Goal: Transaction & Acquisition: Purchase product/service

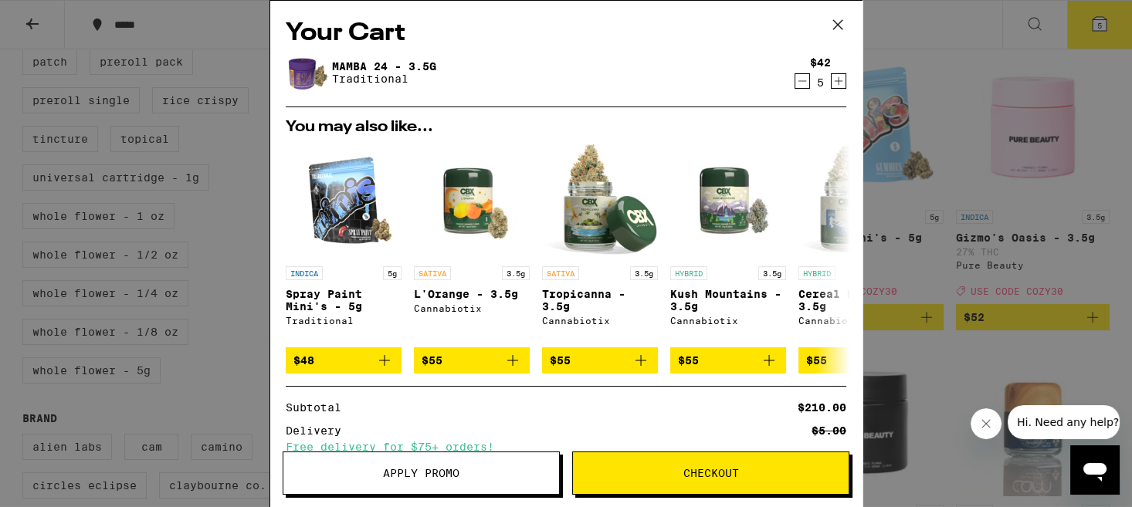
click at [838, 84] on icon "Increment" at bounding box center [839, 81] width 14 height 19
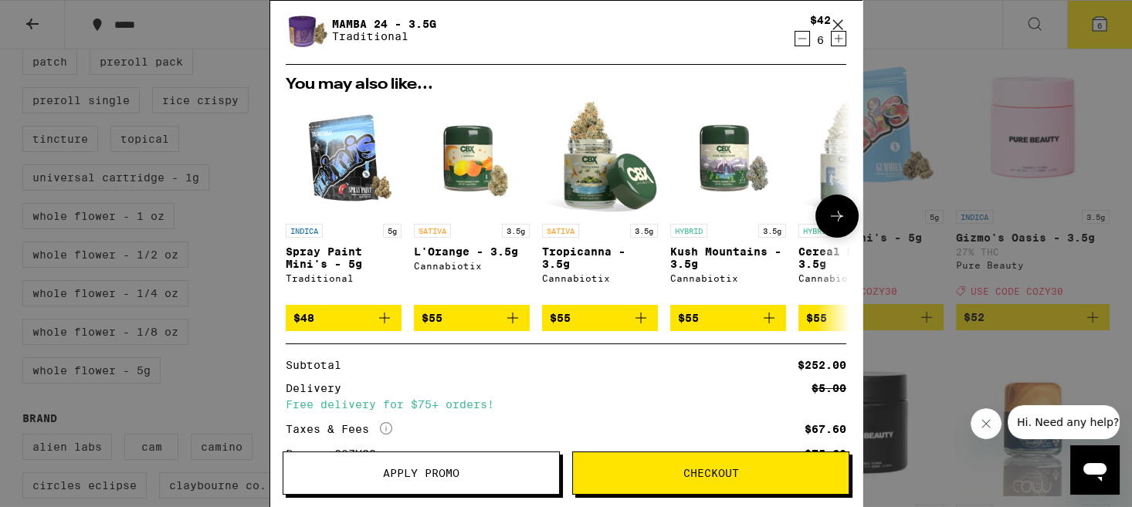
scroll to position [28, 0]
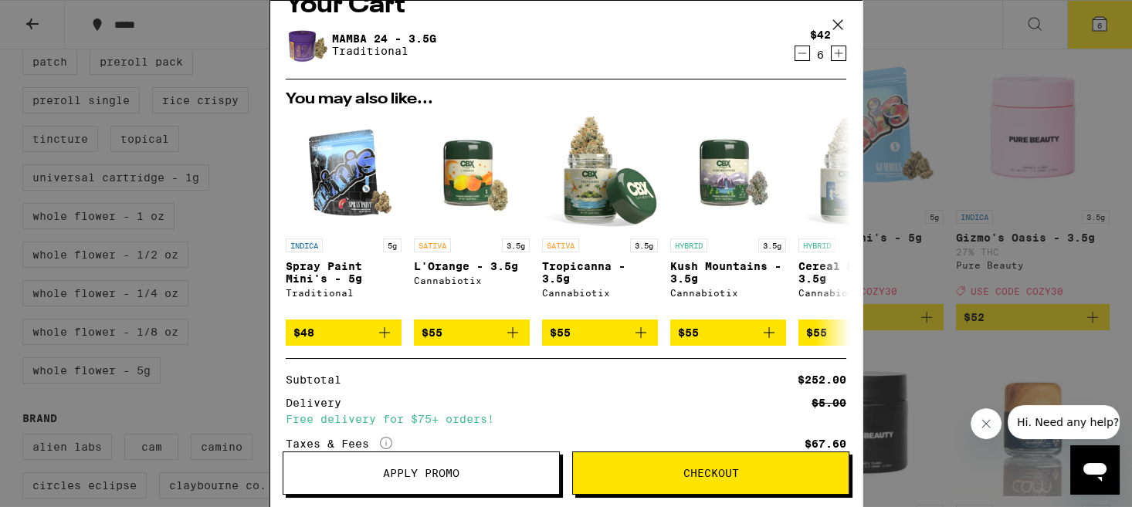
click at [839, 57] on icon "Increment" at bounding box center [839, 53] width 14 height 19
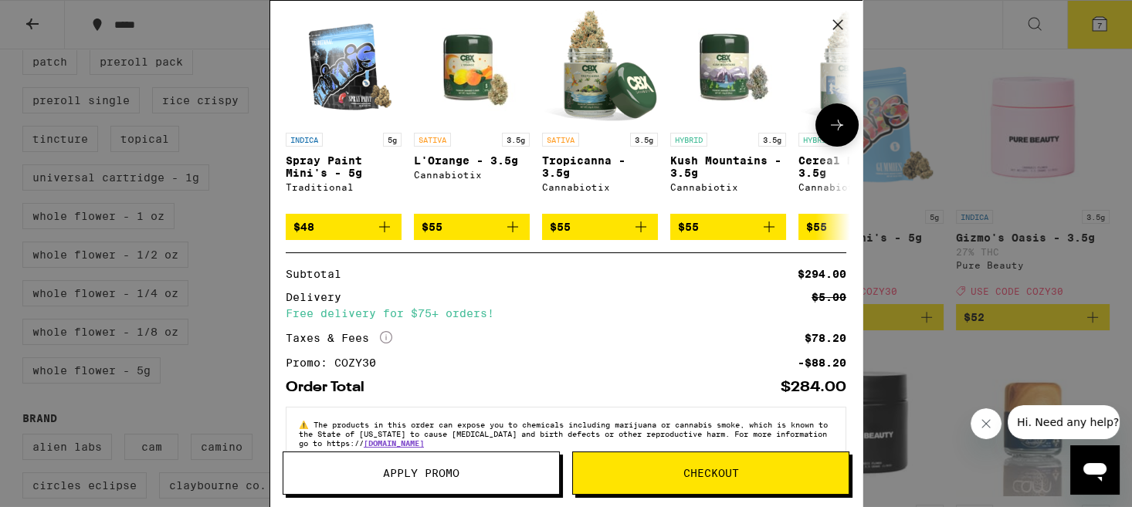
scroll to position [0, 0]
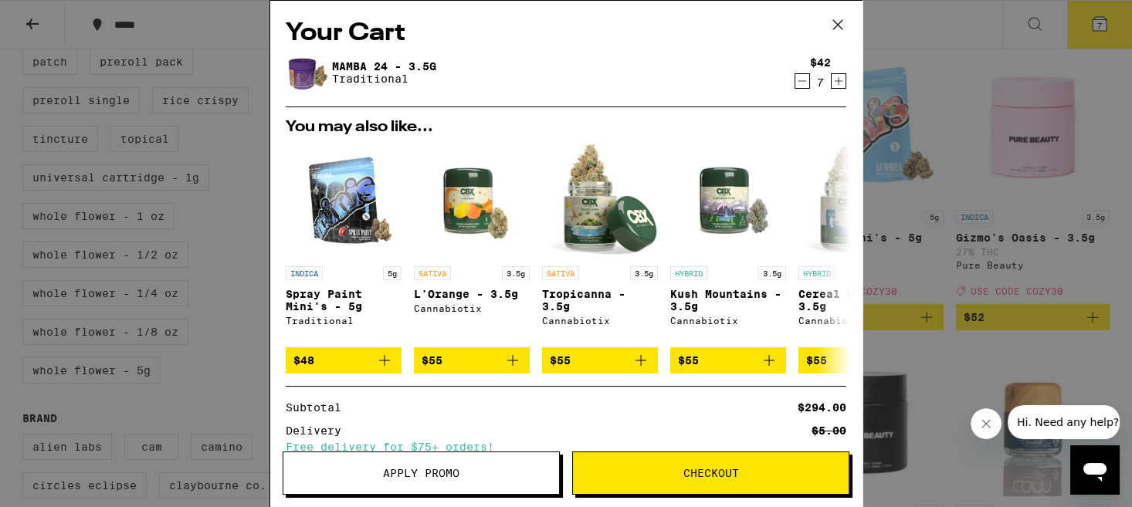
click at [806, 82] on icon "Decrement" at bounding box center [802, 81] width 14 height 19
click at [804, 87] on icon "Decrement" at bounding box center [802, 81] width 14 height 19
click at [943, 130] on div "Your Cart Mamba 24 - 3.5g Traditional $42 5 You may also like... INDICA 5g Spra…" at bounding box center [566, 253] width 1132 height 507
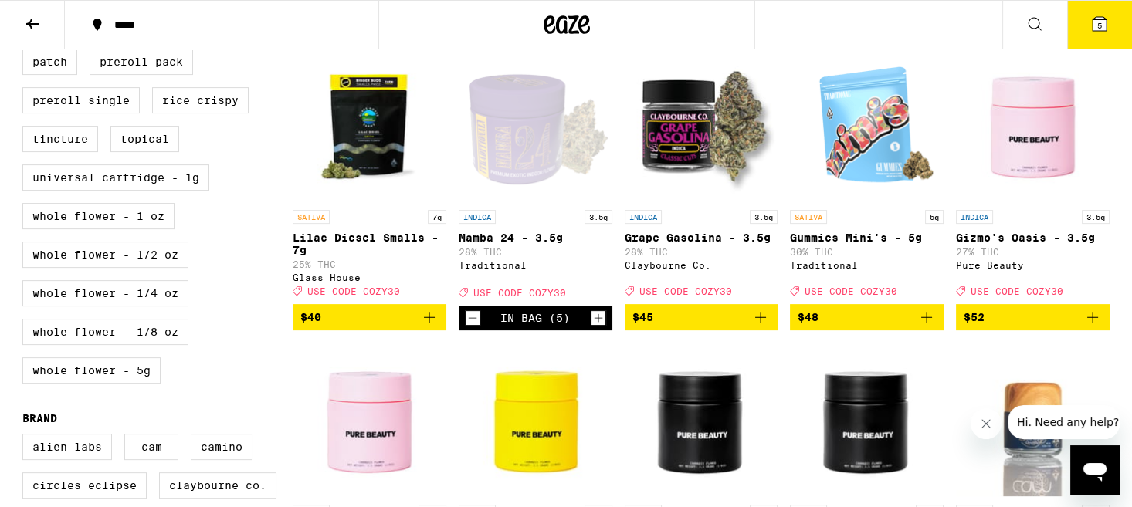
click at [927, 323] on icon "Add to bag" at bounding box center [926, 317] width 11 height 11
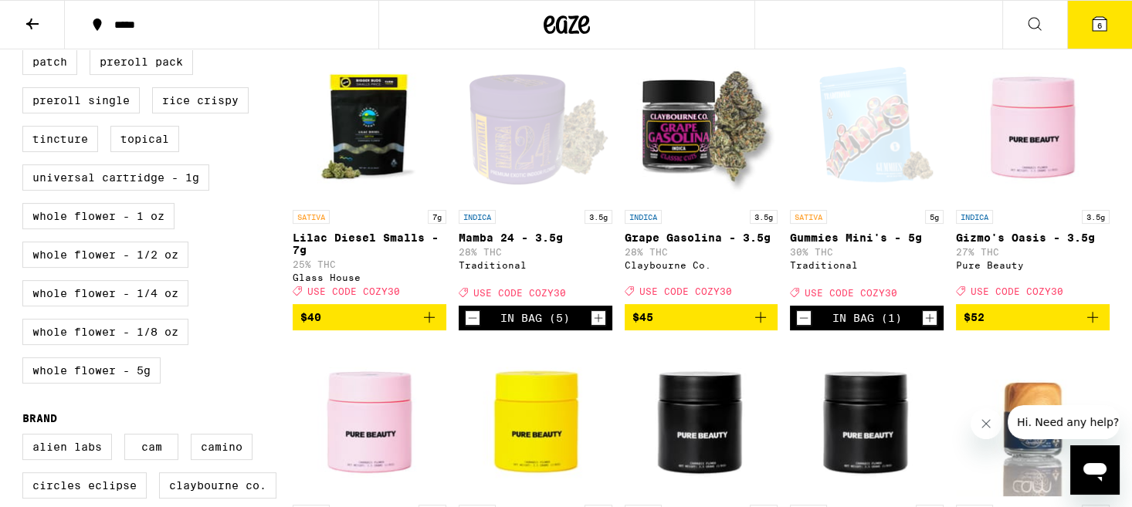
click at [929, 327] on icon "Increment" at bounding box center [930, 318] width 14 height 19
click at [1101, 27] on span "7" at bounding box center [1099, 25] width 5 height 9
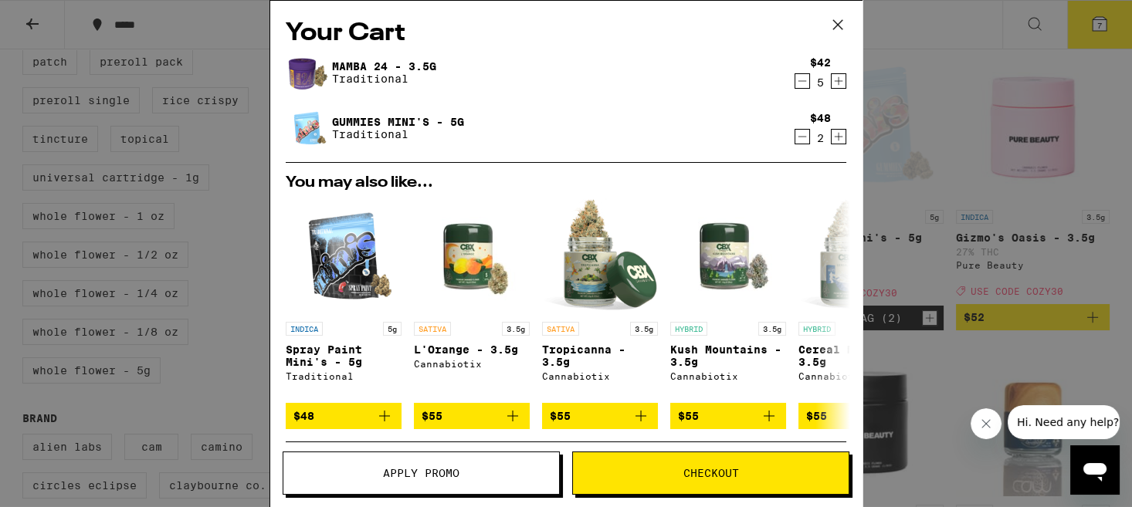
click at [807, 141] on icon "Decrement" at bounding box center [802, 136] width 14 height 19
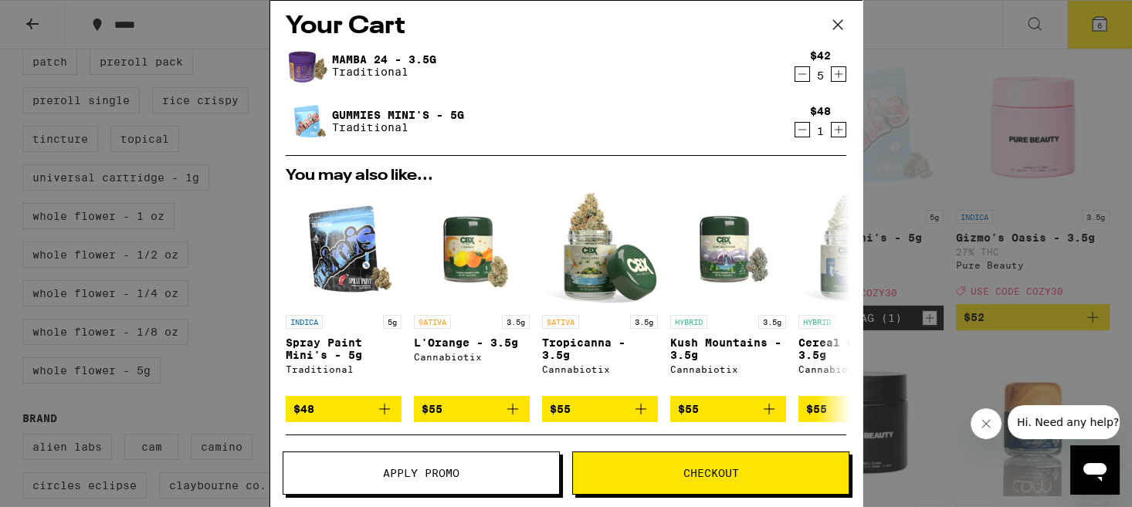
click at [843, 76] on icon "Increment" at bounding box center [839, 74] width 14 height 19
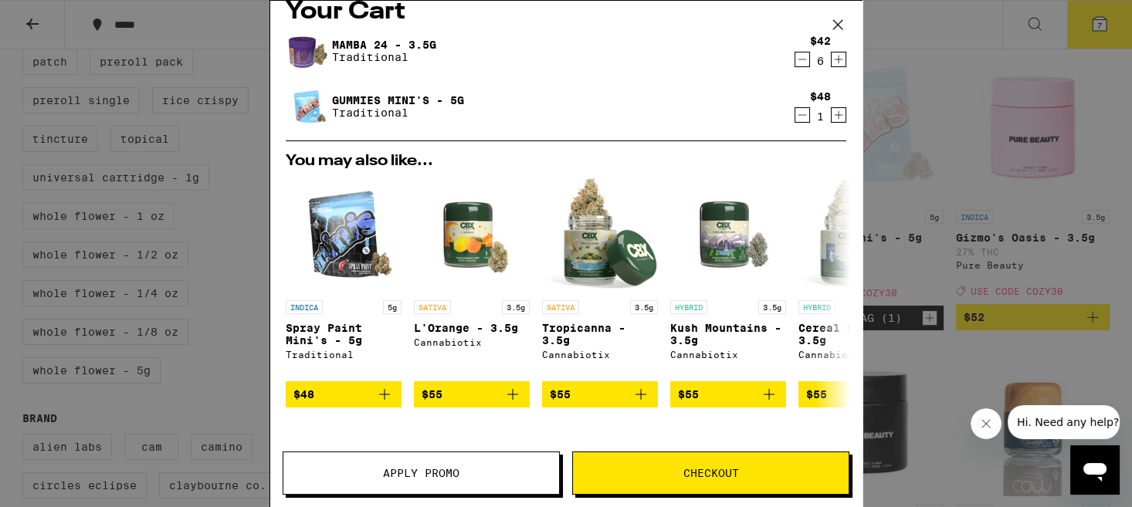
scroll to position [29, 0]
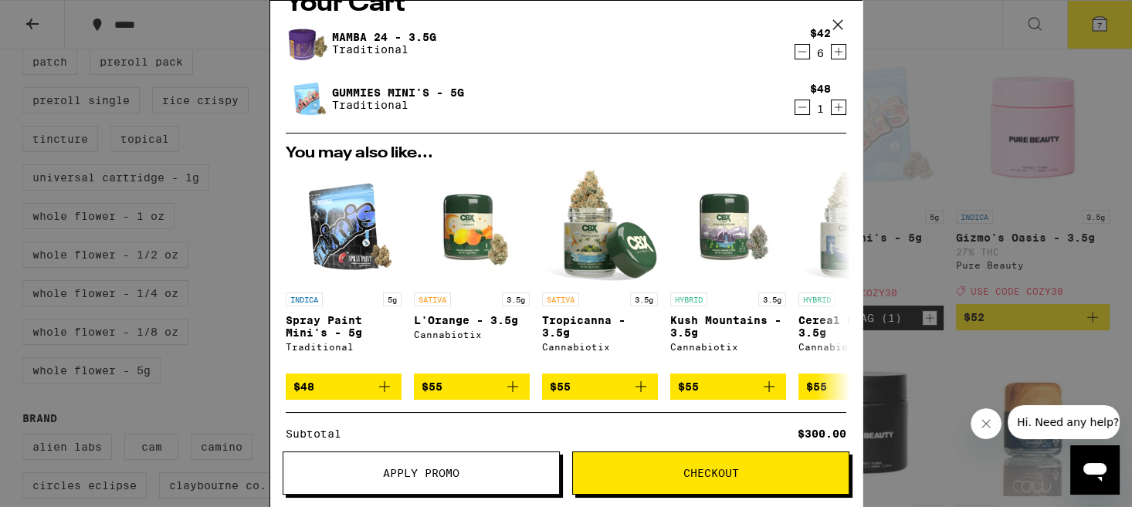
click at [796, 105] on icon "Decrement" at bounding box center [802, 107] width 14 height 19
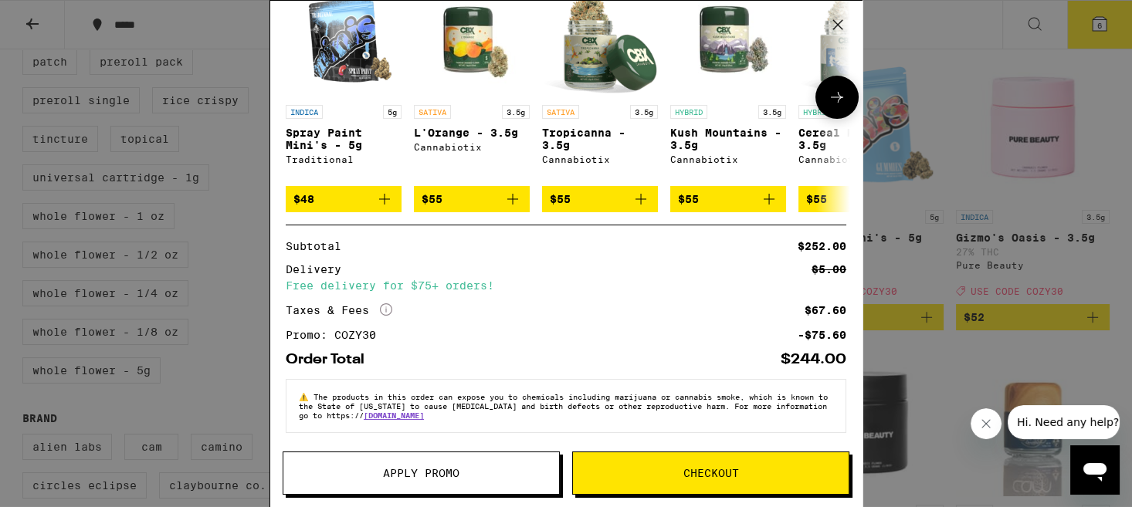
scroll to position [175, 0]
click at [697, 473] on span "Checkout" at bounding box center [711, 473] width 56 height 11
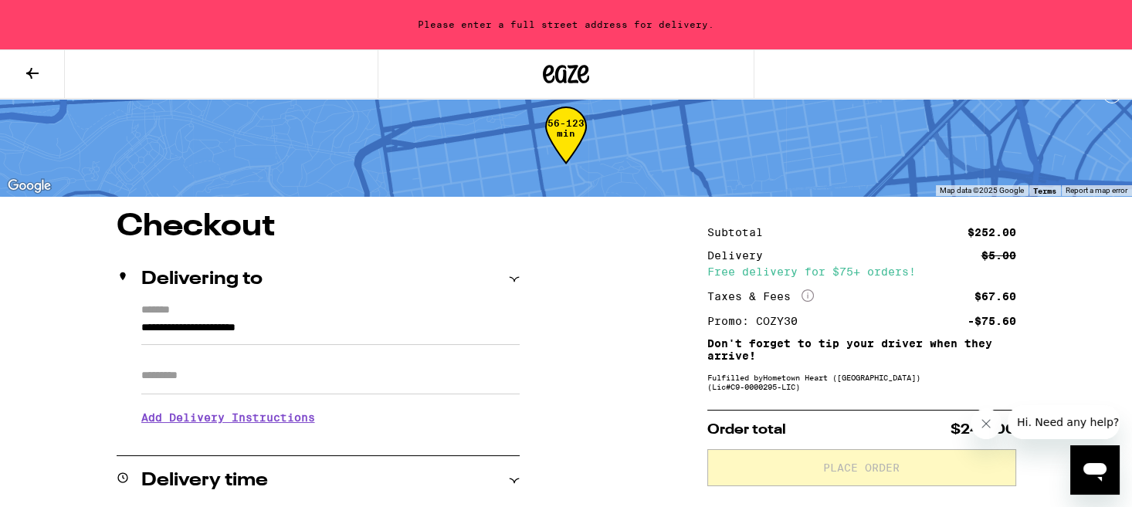
scroll to position [54, 0]
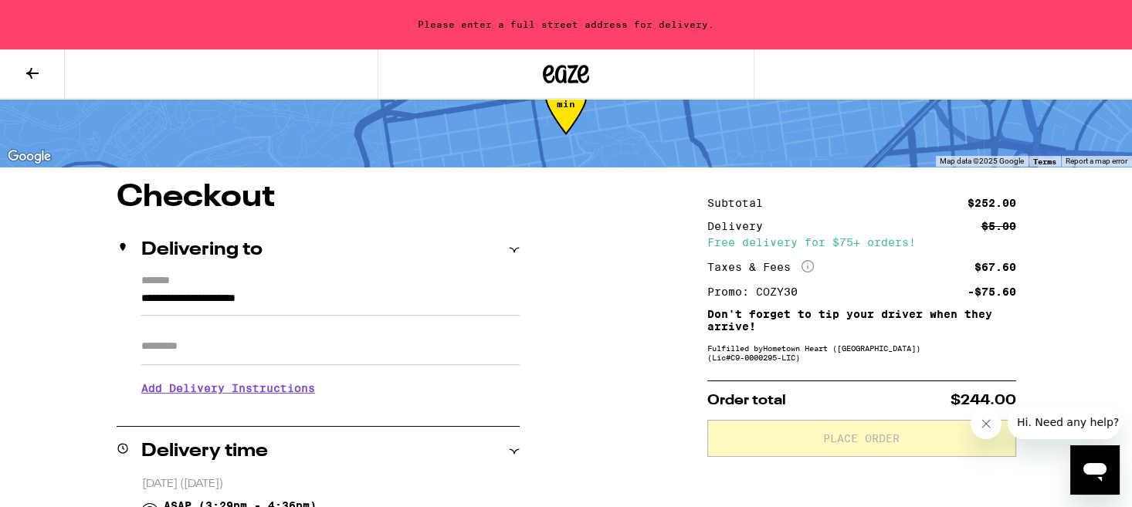
click at [191, 342] on input "Apt/Suite" at bounding box center [330, 346] width 378 height 37
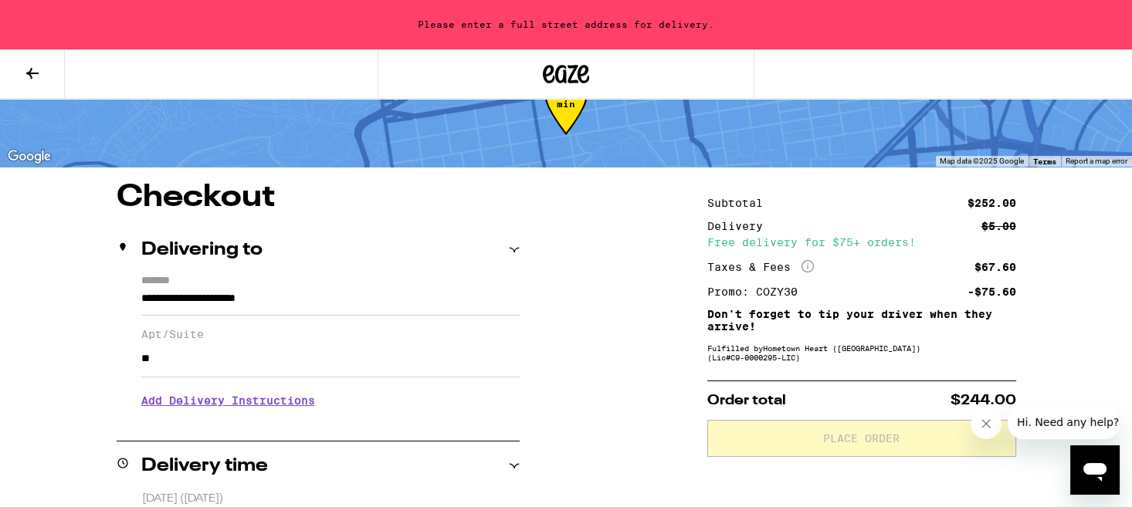
type input "*"
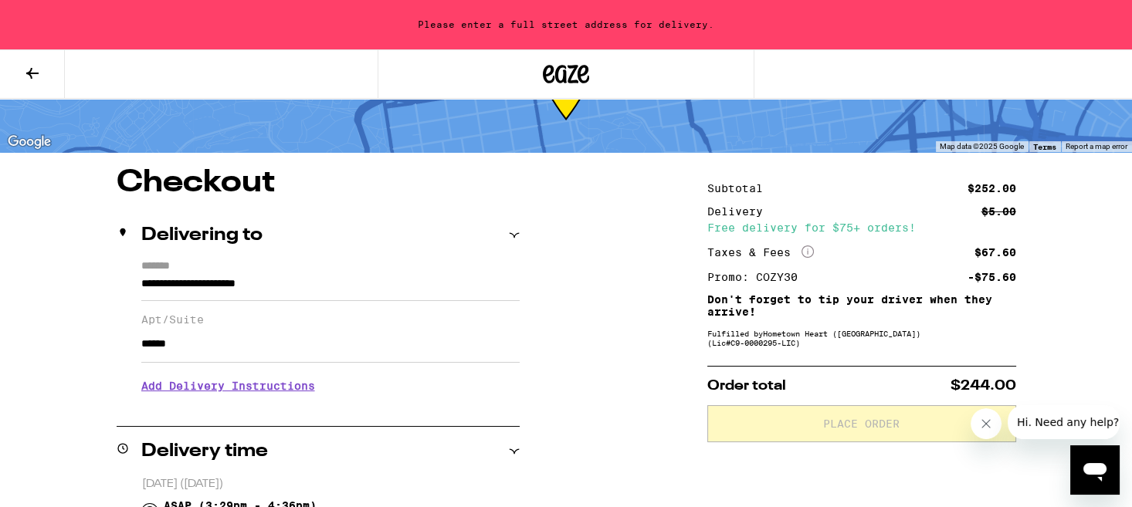
scroll to position [0, 0]
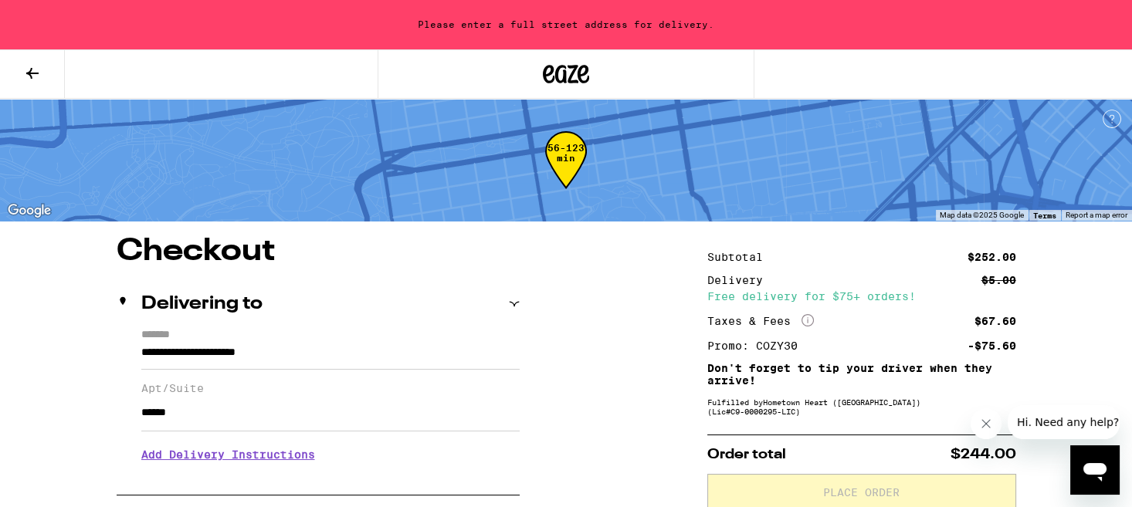
type input "*****"
click at [33, 67] on icon at bounding box center [32, 73] width 19 height 19
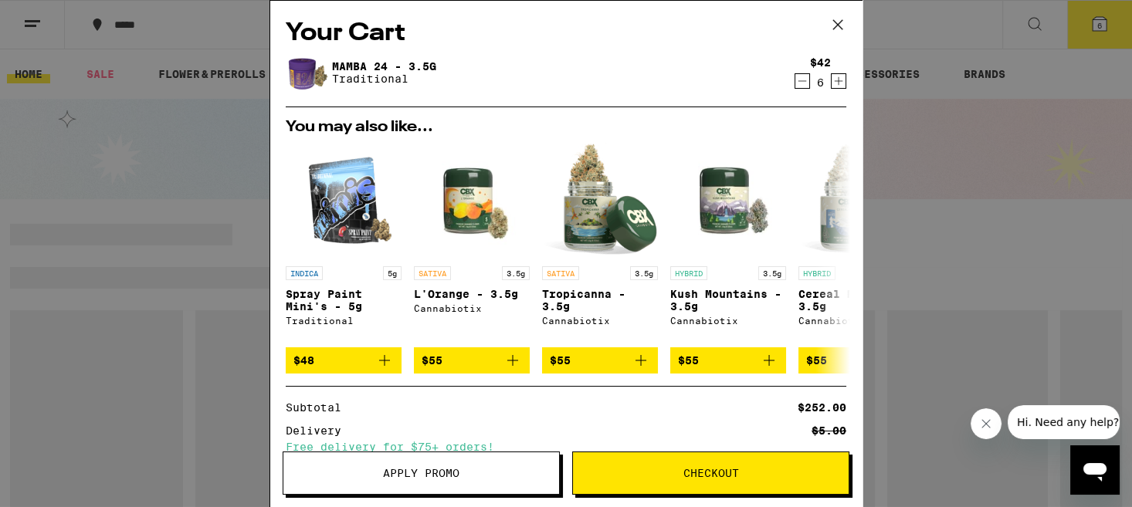
click at [843, 26] on icon at bounding box center [837, 24] width 23 height 23
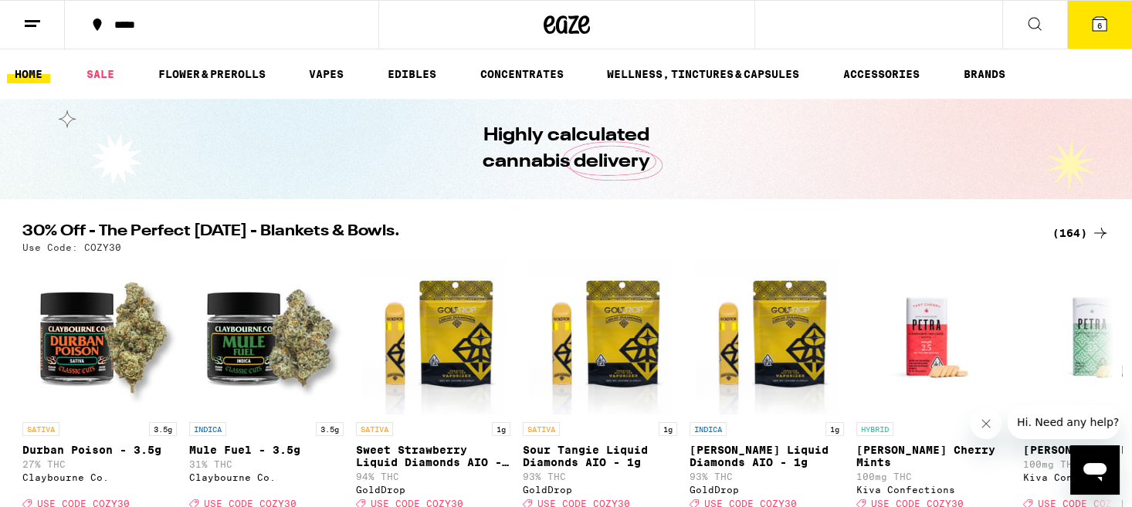
click at [141, 19] on div "*****" at bounding box center [231, 24] width 249 height 11
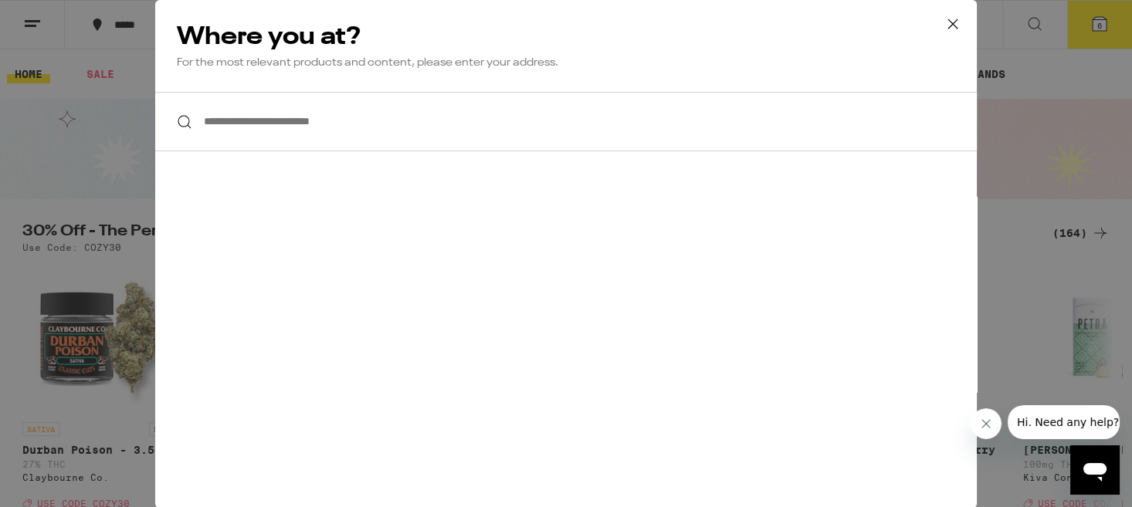
click at [253, 122] on input "**********" at bounding box center [566, 121] width 822 height 59
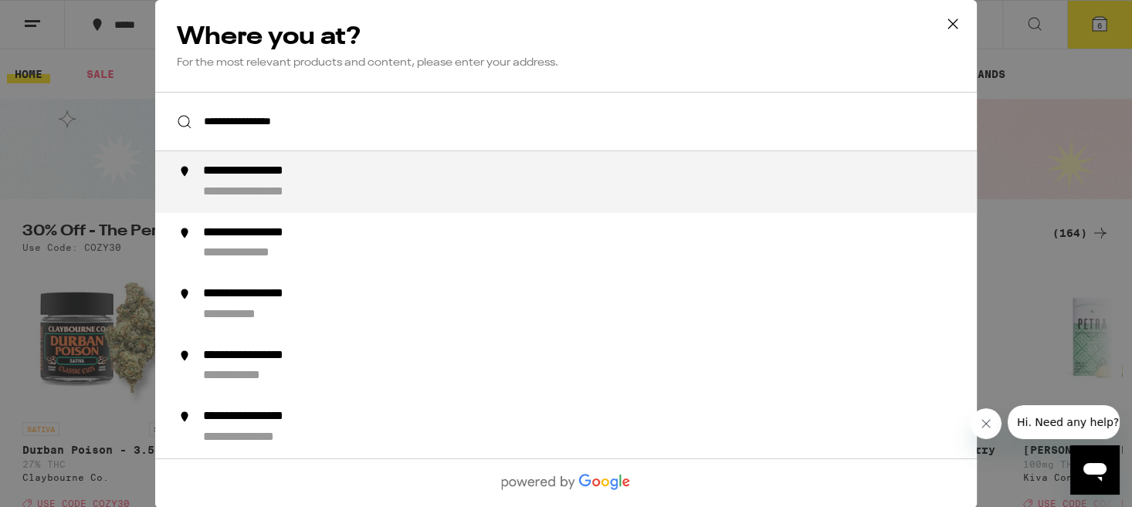
click at [257, 173] on div "**********" at bounding box center [271, 172] width 136 height 16
type input "**********"
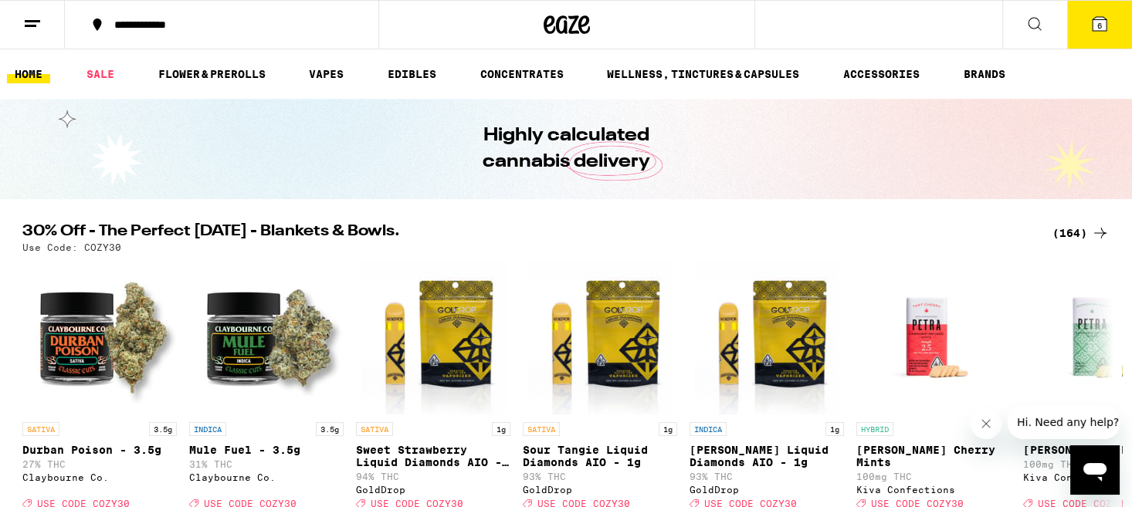
click at [1113, 41] on button "6" at bounding box center [1099, 25] width 65 height 48
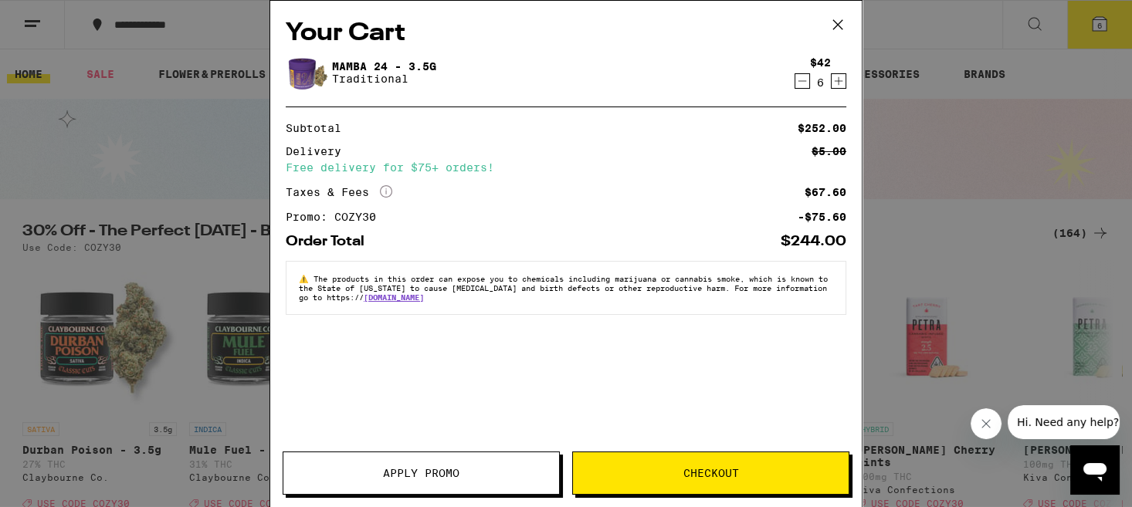
click at [715, 463] on button "Checkout" at bounding box center [710, 473] width 277 height 43
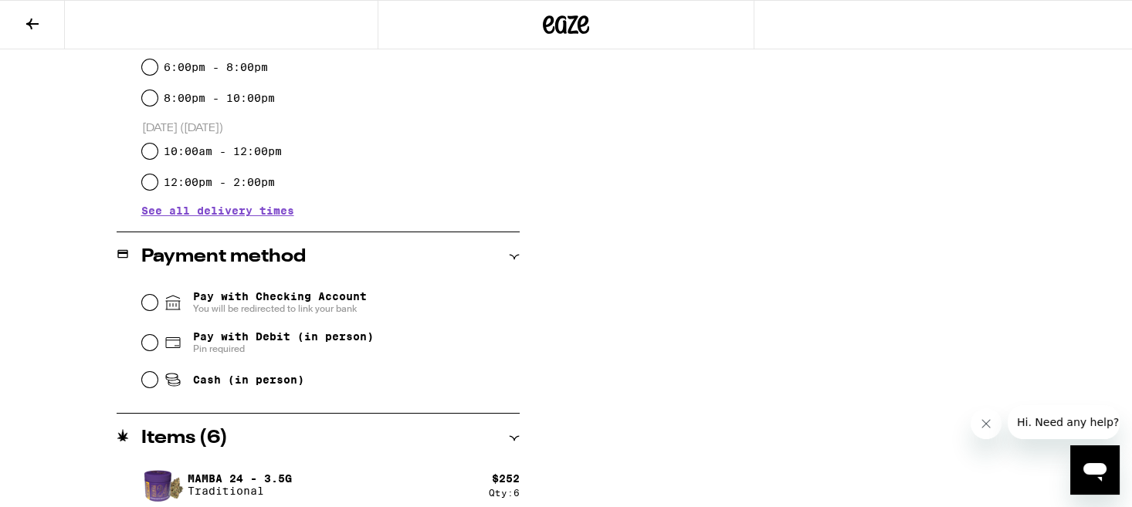
scroll to position [508, 0]
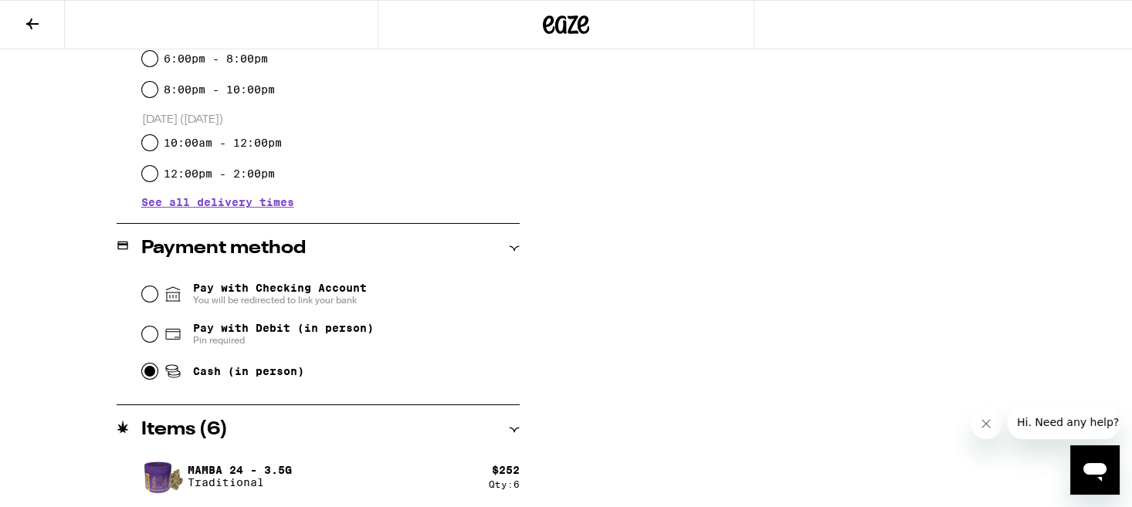
click at [145, 372] on input "Cash (in person)" at bounding box center [149, 371] width 15 height 15
radio input "true"
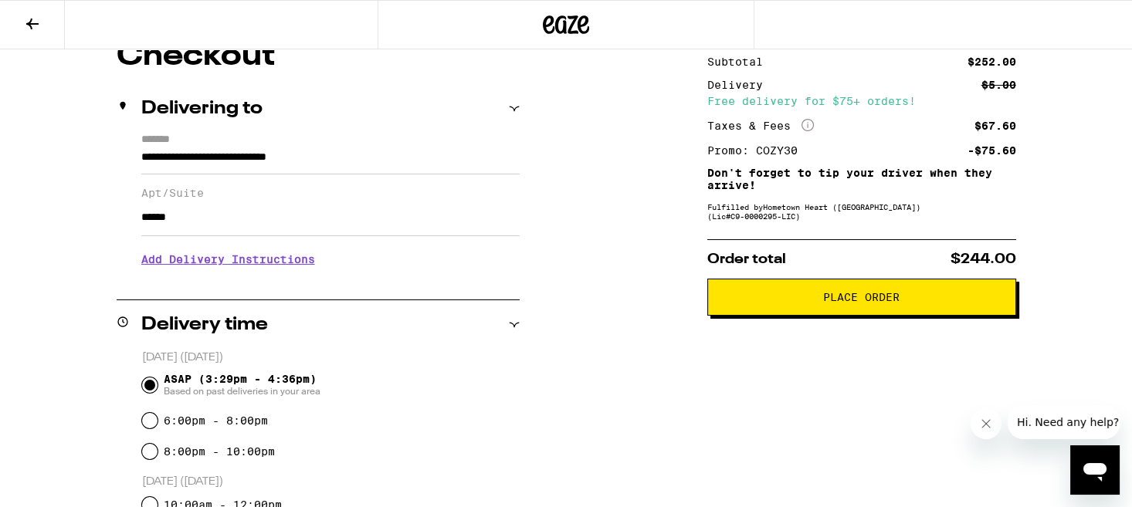
scroll to position [153, 0]
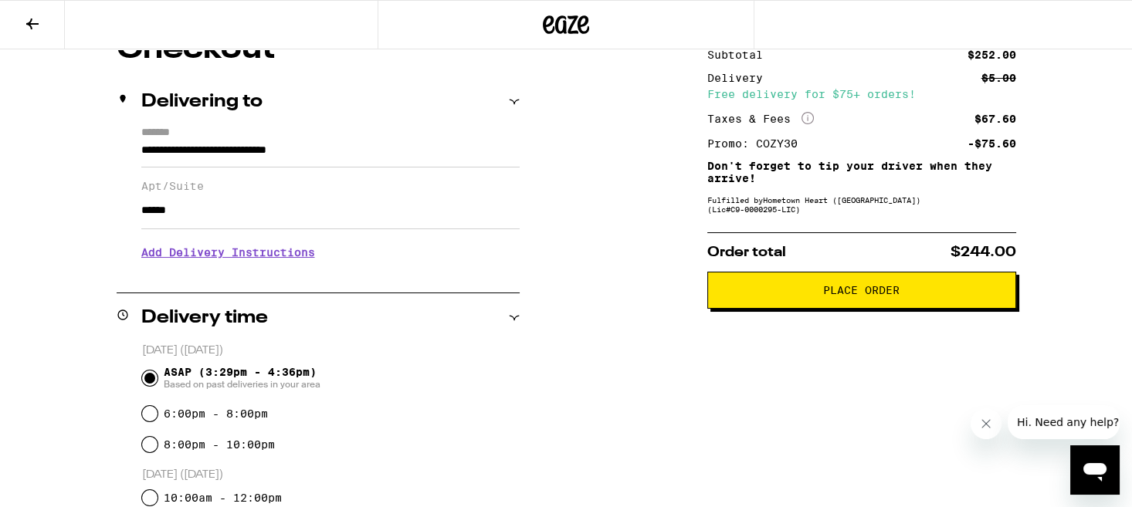
click at [890, 296] on span "Place Order" at bounding box center [861, 290] width 76 height 11
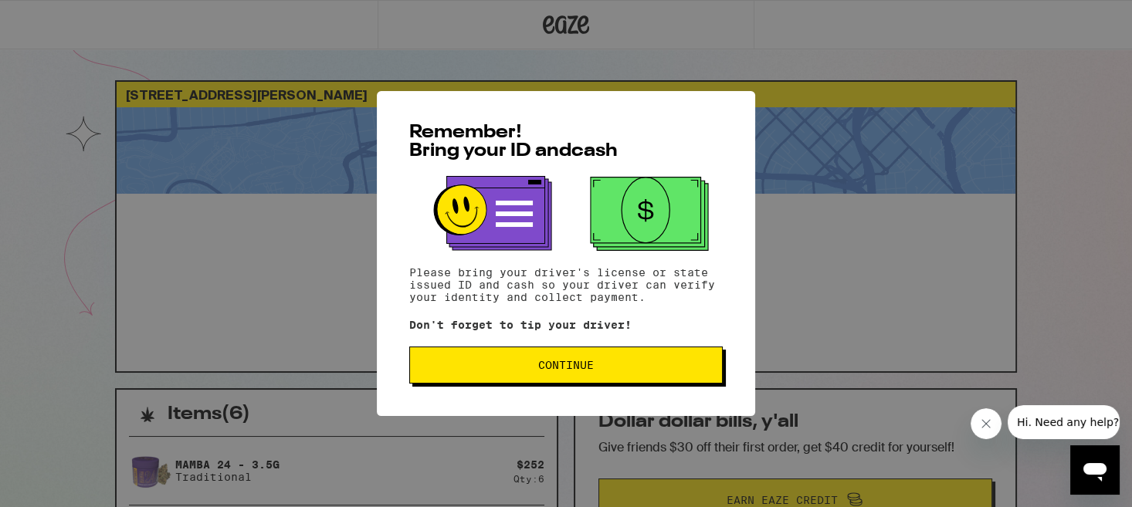
click at [614, 368] on span "Continue" at bounding box center [565, 365] width 287 height 11
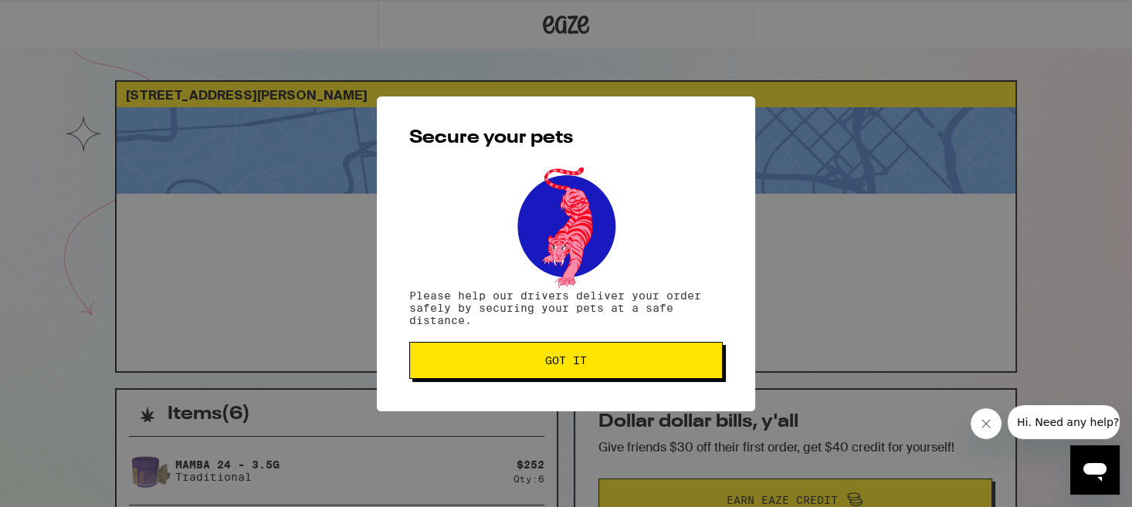
click at [612, 366] on span "Got it" at bounding box center [565, 360] width 287 height 11
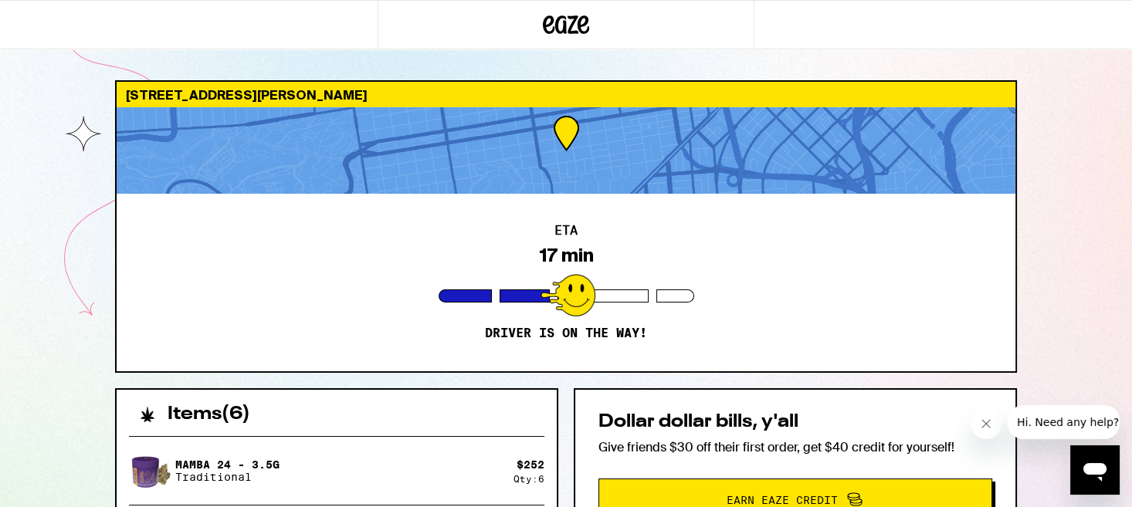
click at [243, 279] on div "ETA 17 min Driver is on the way!" at bounding box center [566, 283] width 899 height 178
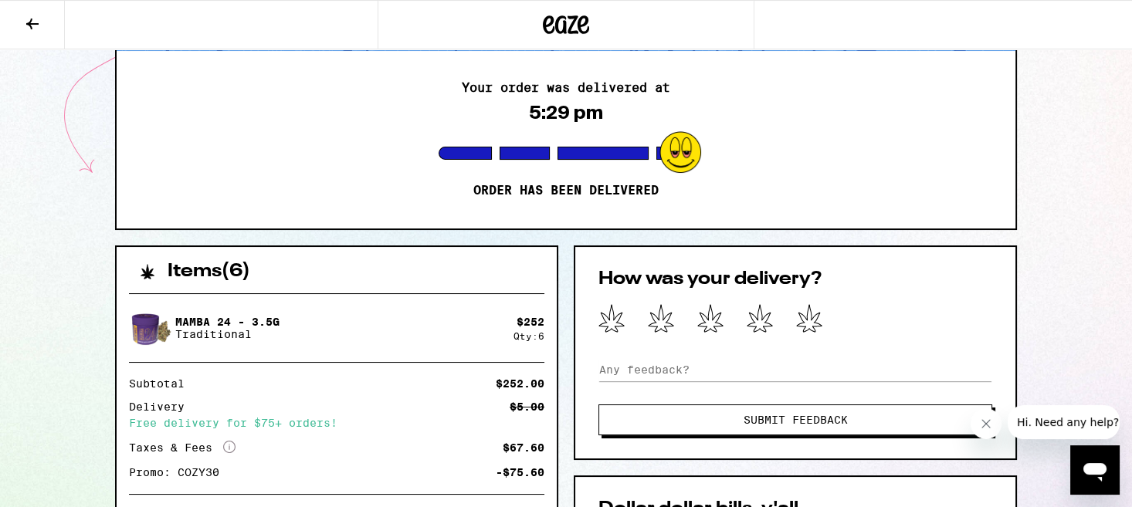
scroll to position [209, 0]
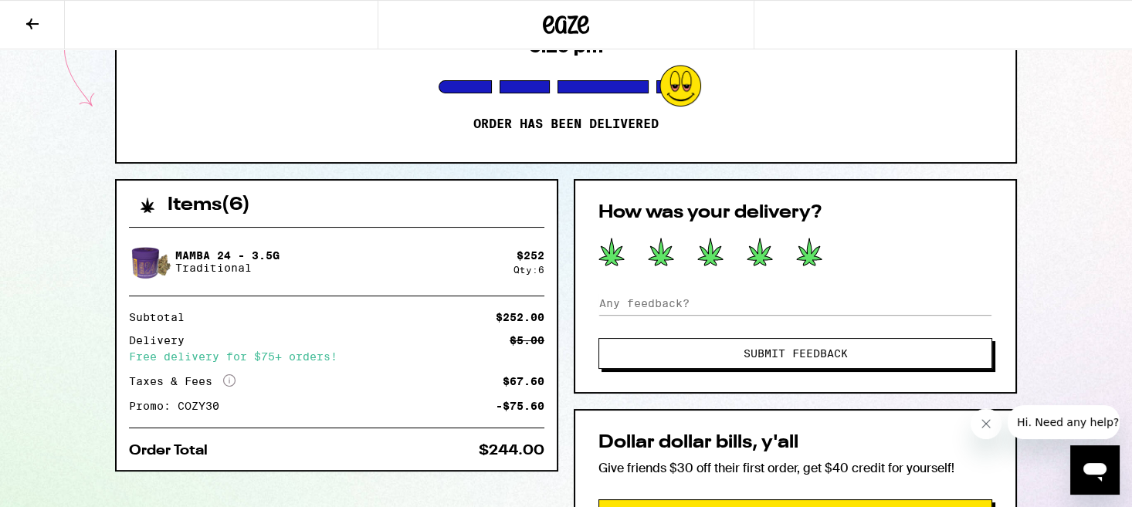
click at [809, 247] on icon at bounding box center [809, 252] width 25 height 27
click at [623, 304] on input at bounding box center [796, 303] width 394 height 23
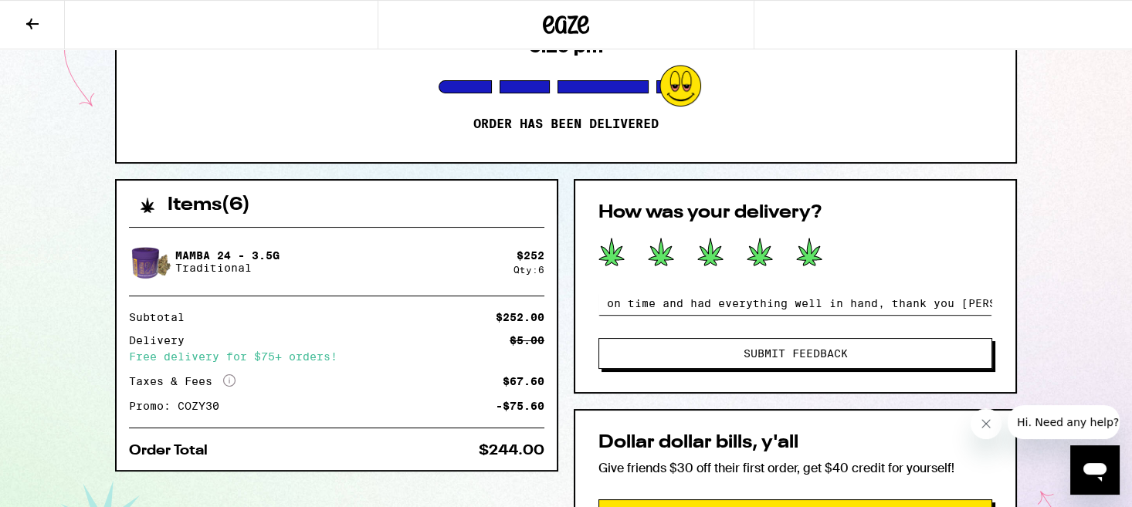
scroll to position [0, 138]
type input "Great driver, right on time and had everything well in hand, thank you [PERSON_…"
click at [895, 349] on button "Submit Feedback" at bounding box center [796, 353] width 394 height 31
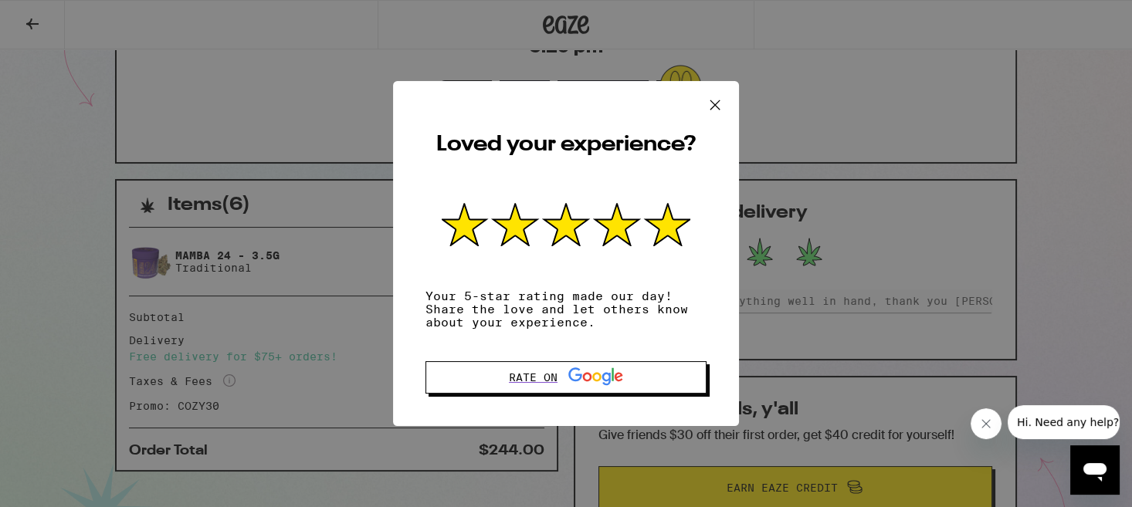
click at [722, 100] on icon at bounding box center [715, 104] width 23 height 23
